Goal: Task Accomplishment & Management: Use online tool/utility

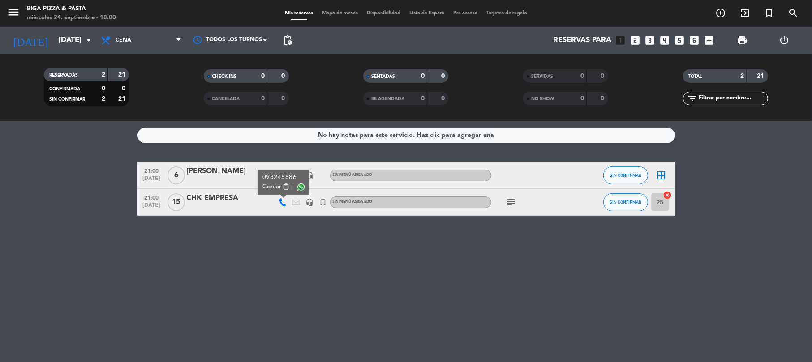
click at [294, 289] on div "No hay notas para este servicio. Haz clic para agregar una 21:00 [DATE] 6 [PERS…" at bounding box center [406, 241] width 812 height 241
click at [283, 176] on icon at bounding box center [283, 176] width 8 height 8
click at [663, 176] on icon "border_all" at bounding box center [661, 175] width 11 height 11
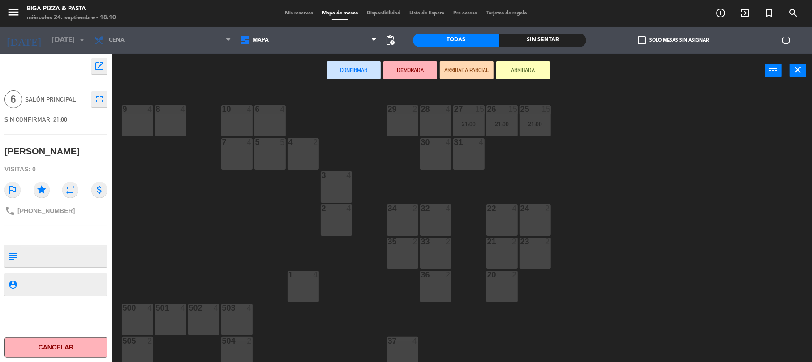
drag, startPoint x: 129, startPoint y: 109, endPoint x: 138, endPoint y: 115, distance: 10.8
click at [133, 112] on div "9 4" at bounding box center [137, 120] width 31 height 31
click at [133, 115] on div "9 4" at bounding box center [137, 120] width 31 height 31
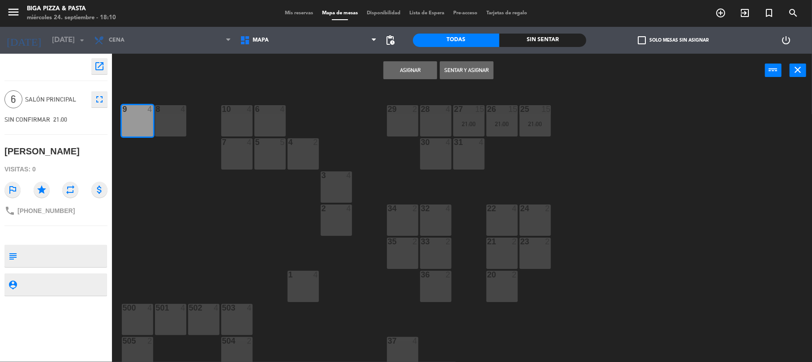
click at [126, 114] on div "9 4" at bounding box center [137, 120] width 31 height 31
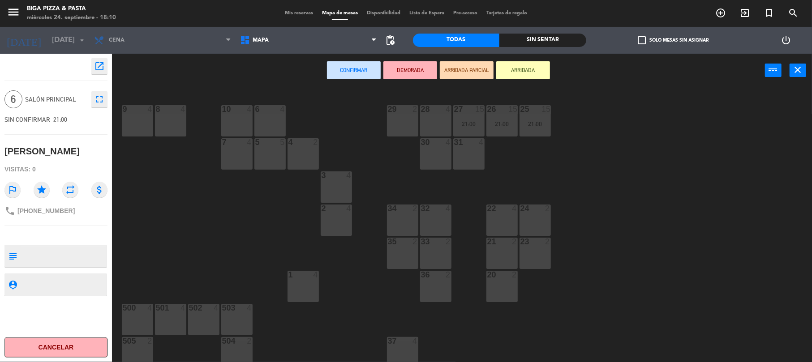
click at [139, 115] on div "9 4" at bounding box center [137, 120] width 31 height 31
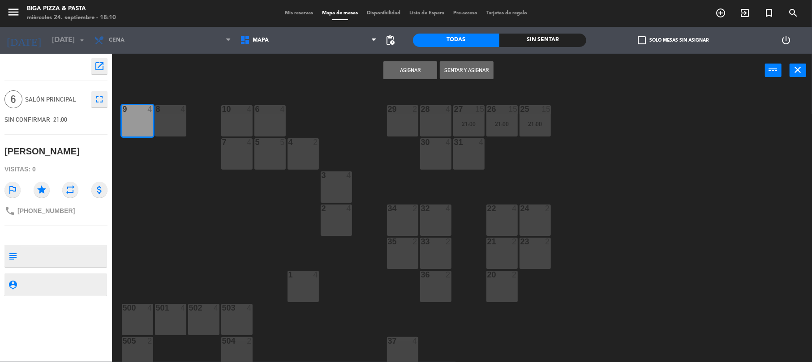
click at [408, 67] on button "Asignar" at bounding box center [410, 70] width 54 height 18
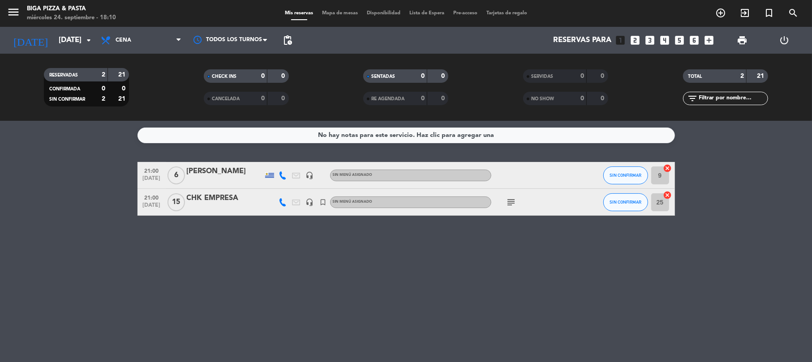
drag, startPoint x: 90, startPoint y: 237, endPoint x: 83, endPoint y: 206, distance: 32.1
click at [86, 212] on div "No hay notas para este servicio. Haz clic para agregar una 21:00 sep. 24 6 andr…" at bounding box center [406, 241] width 812 height 241
